Goal: Task Accomplishment & Management: Use online tool/utility

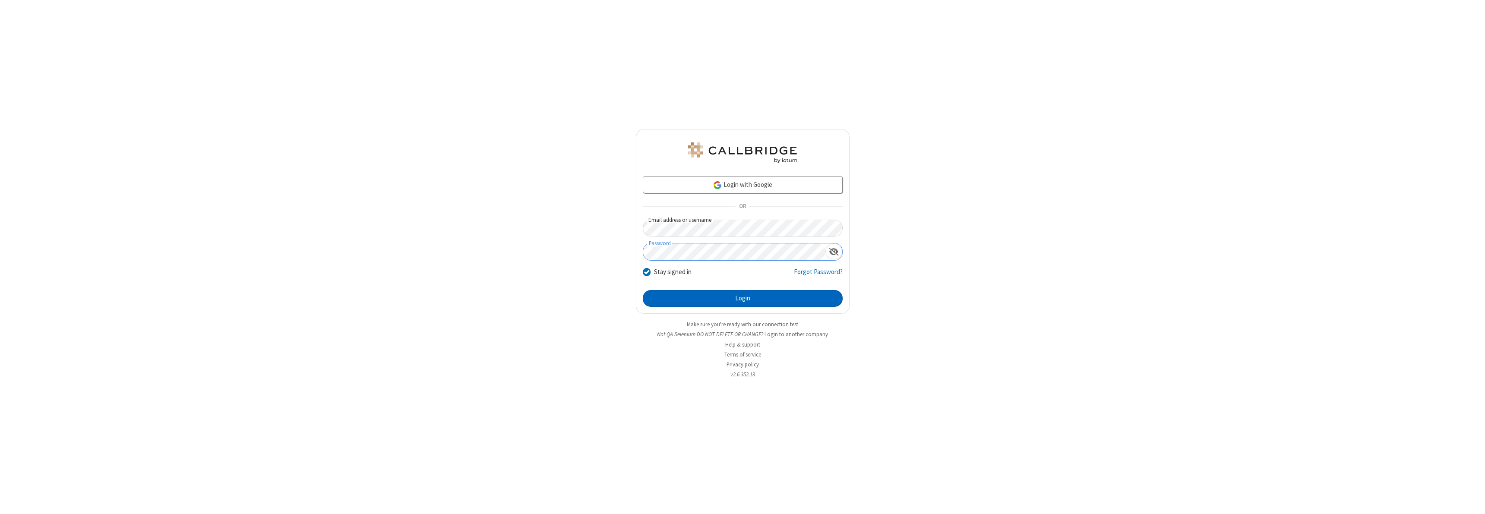
click at [743, 298] on button "Login" at bounding box center [743, 298] width 200 height 17
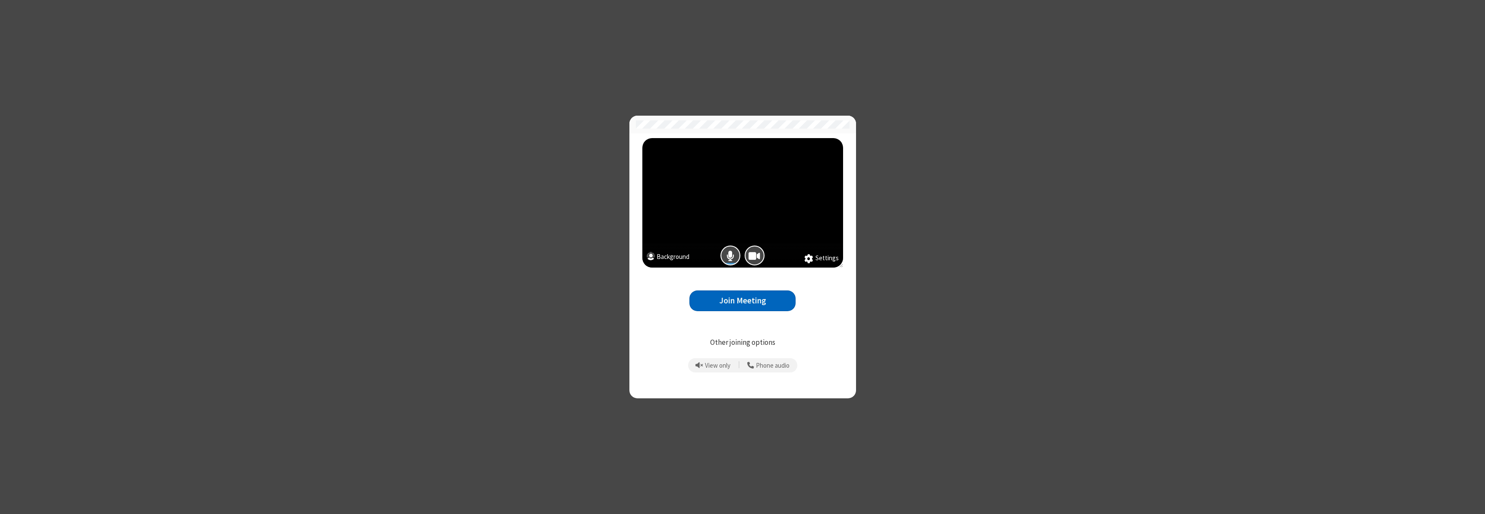
click at [743, 301] on button "Join Meeting" at bounding box center [743, 301] width 106 height 21
